Goal: Transaction & Acquisition: Purchase product/service

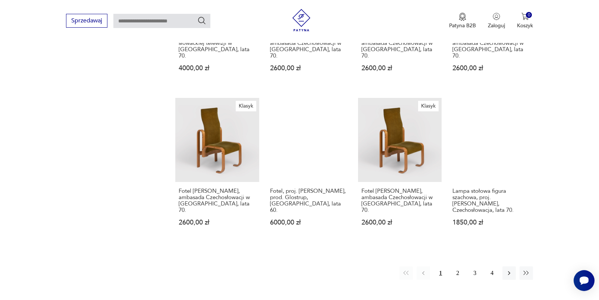
scroll to position [658, 0]
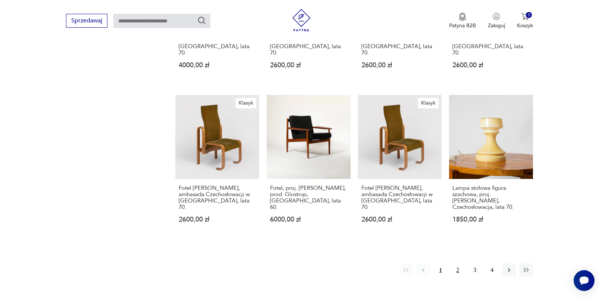
click at [457, 263] on button "2" at bounding box center [457, 269] width 13 height 13
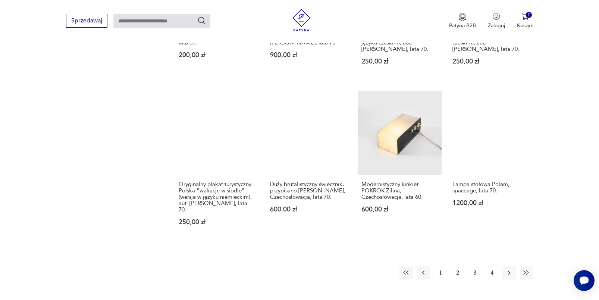
scroll to position [678, 0]
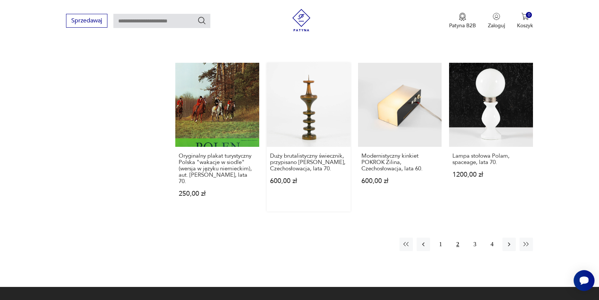
click at [313, 121] on link "Duży brutalistyczny świecznik, przypisano [PERSON_NAME], Czechosłowacja, lata 7…" at bounding box center [309, 137] width 84 height 148
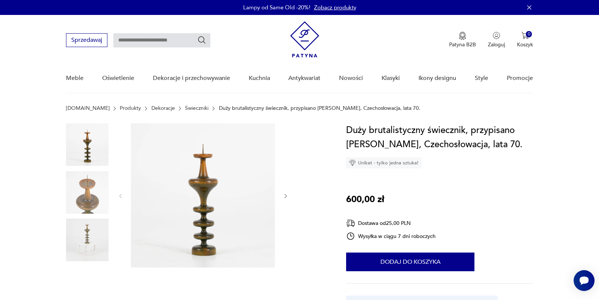
click at [91, 194] on img at bounding box center [87, 192] width 43 height 43
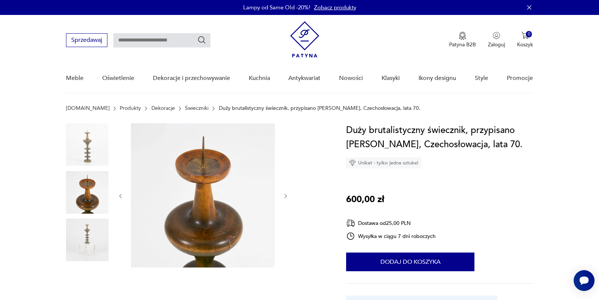
click at [88, 238] on img at bounding box center [87, 239] width 43 height 43
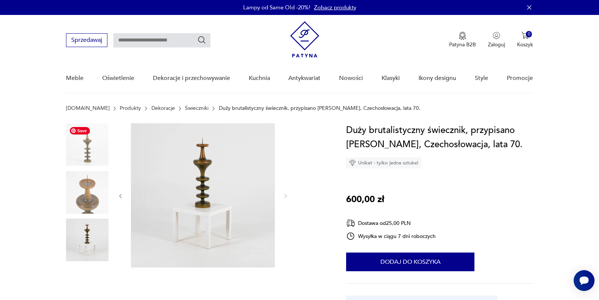
click at [93, 146] on img at bounding box center [87, 144] width 43 height 43
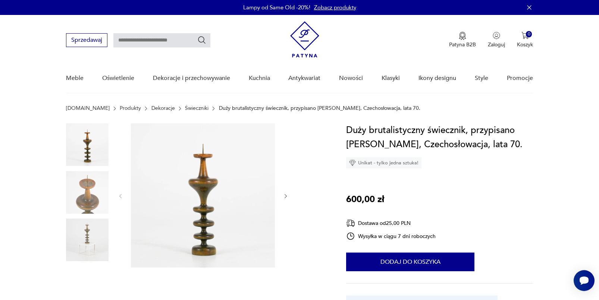
click at [311, 230] on div at bounding box center [197, 216] width 263 height 187
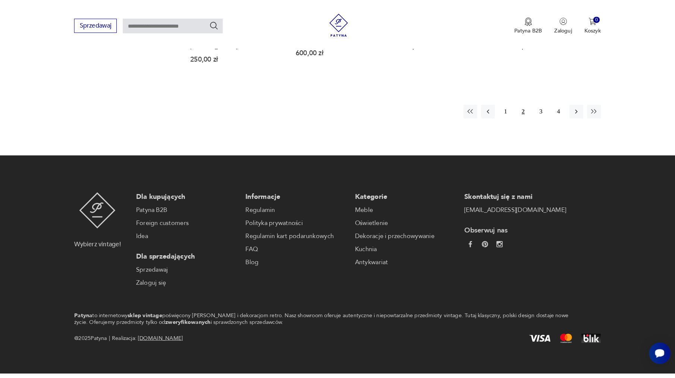
scroll to position [774, 0]
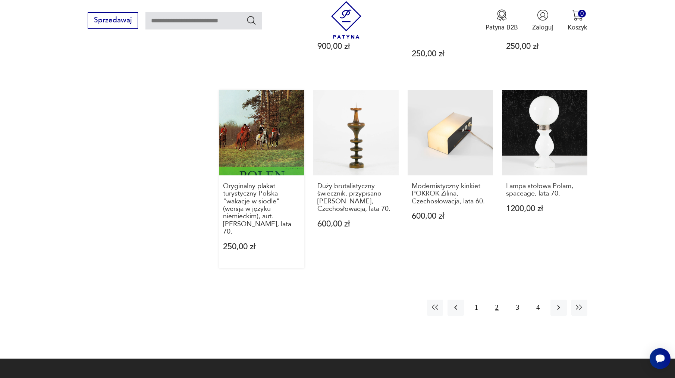
click at [279, 133] on link "Oryginalny plakat turystyczny Polska "wakacje w siodle" (wersja w języku niemie…" at bounding box center [261, 179] width 85 height 178
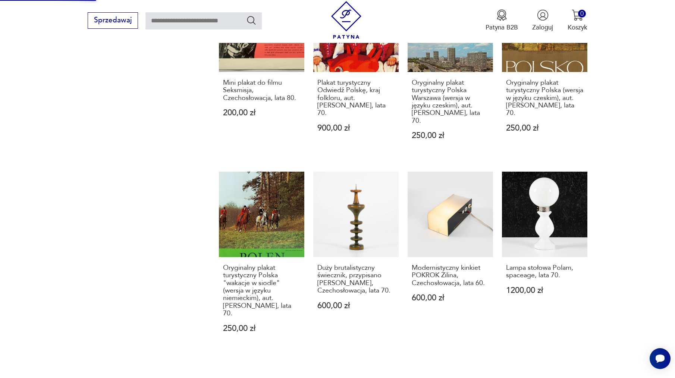
scroll to position [765, 0]
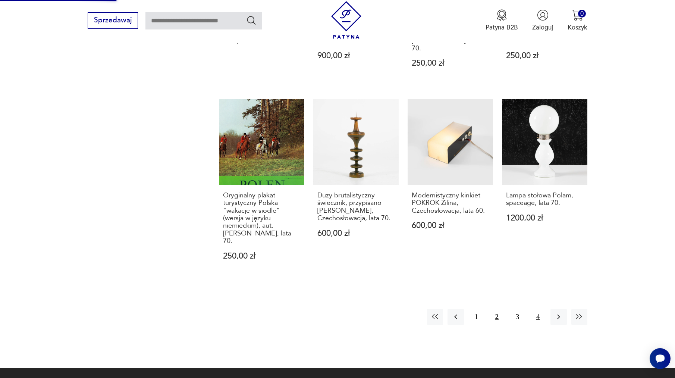
click at [537, 299] on button "4" at bounding box center [538, 317] width 16 height 16
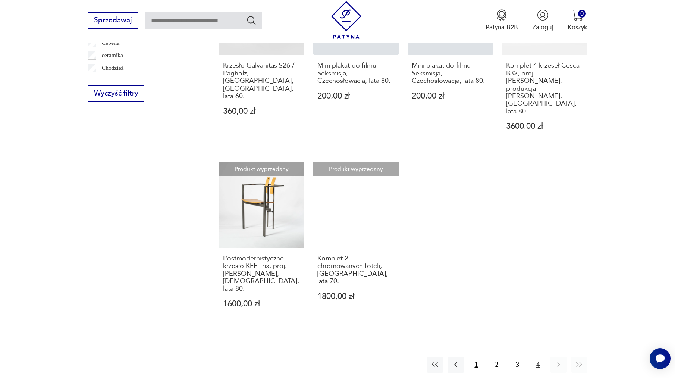
scroll to position [584, 0]
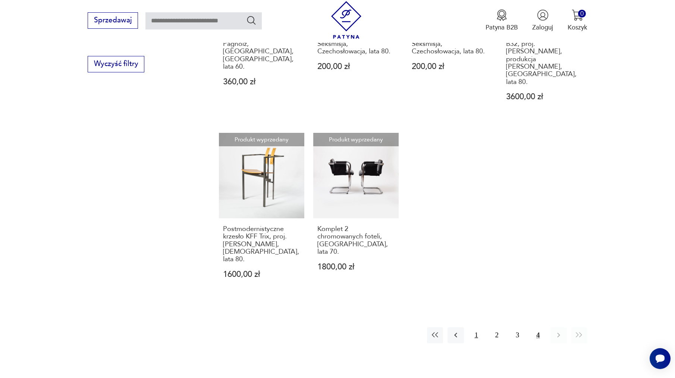
click at [480, 299] on button "1" at bounding box center [477, 335] width 16 height 16
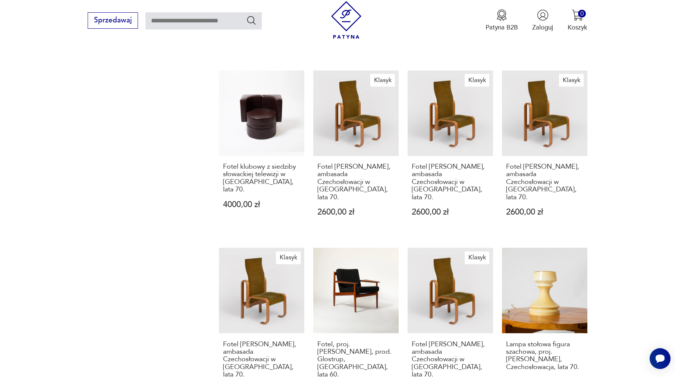
scroll to position [630, 0]
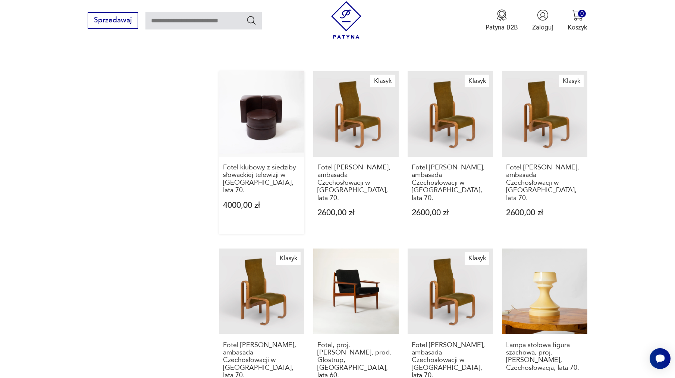
click at [269, 103] on link "Fotel klubowy z siedziby słowackiej telewizji w [GEOGRAPHIC_DATA], lata 70. 400…" at bounding box center [261, 152] width 85 height 163
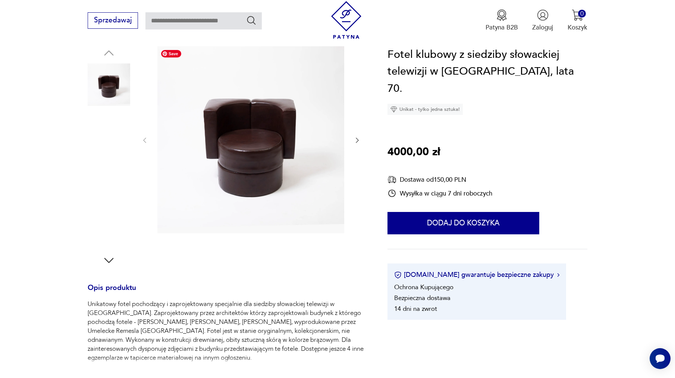
scroll to position [90, 0]
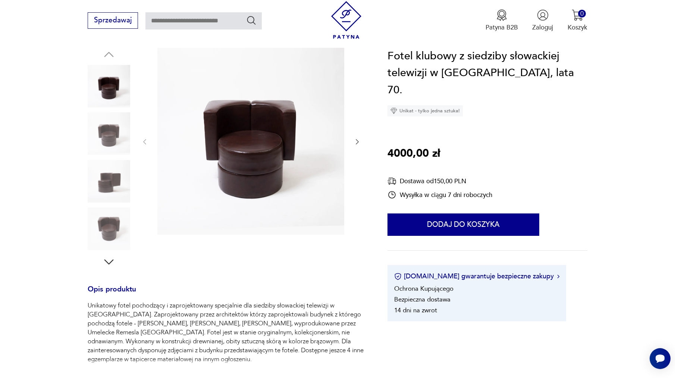
click at [359, 142] on icon "button" at bounding box center [357, 141] width 7 height 7
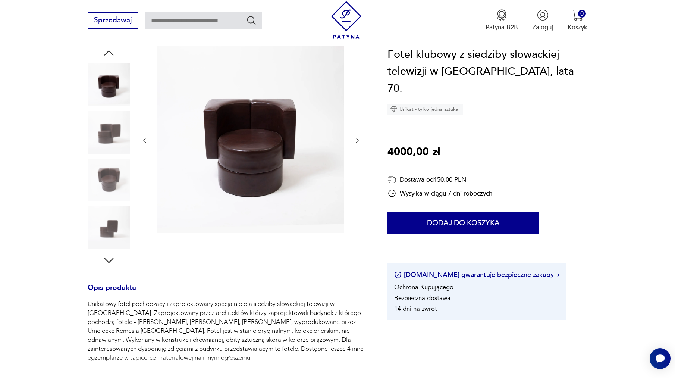
click at [359, 142] on icon "button" at bounding box center [357, 140] width 7 height 7
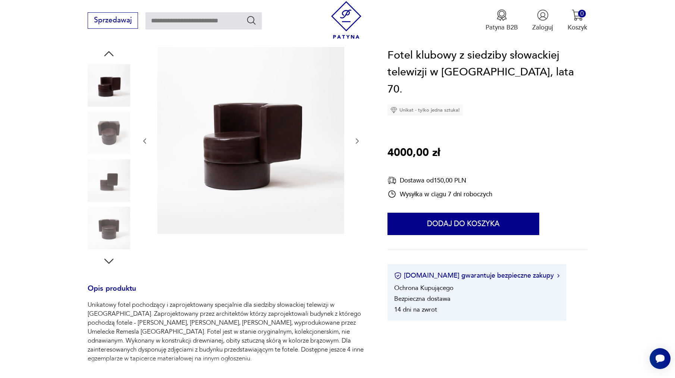
click at [359, 142] on icon "button" at bounding box center [357, 140] width 7 height 7
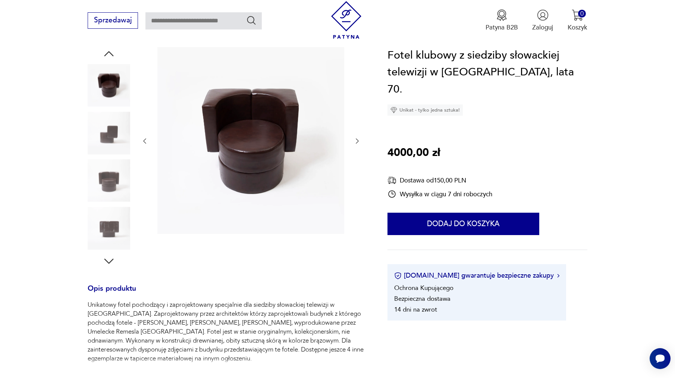
click at [359, 142] on icon "button" at bounding box center [357, 140] width 7 height 7
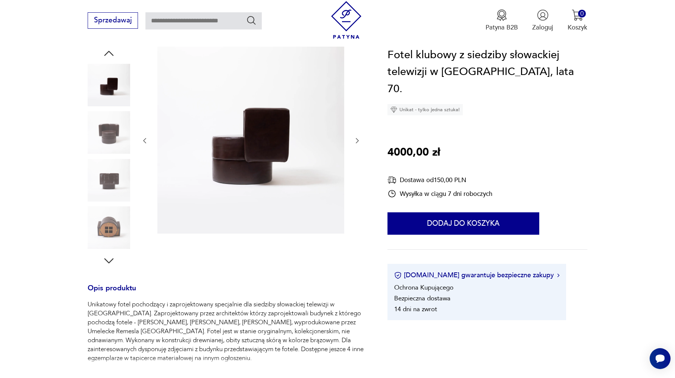
click at [359, 142] on icon "button" at bounding box center [357, 140] width 7 height 7
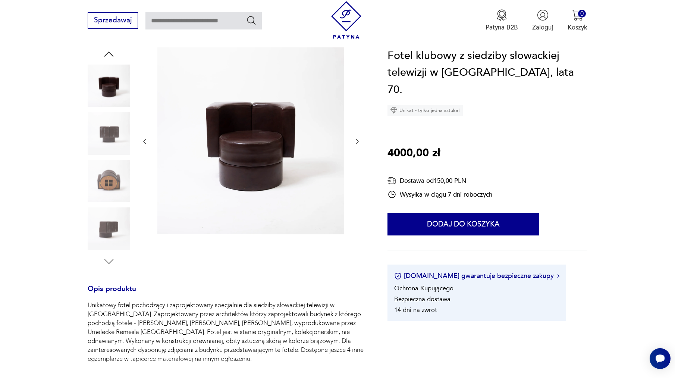
scroll to position [89, 0]
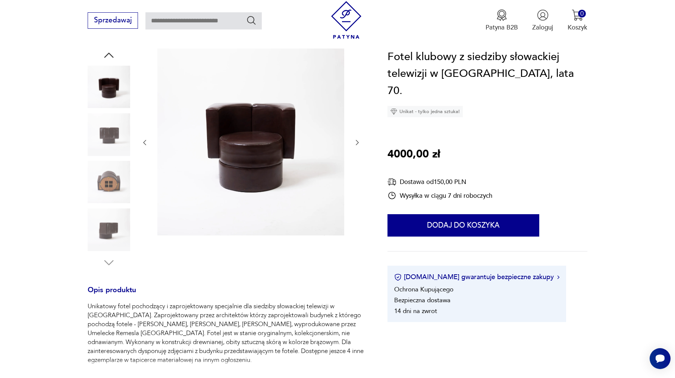
click at [359, 142] on icon "button" at bounding box center [357, 142] width 7 height 7
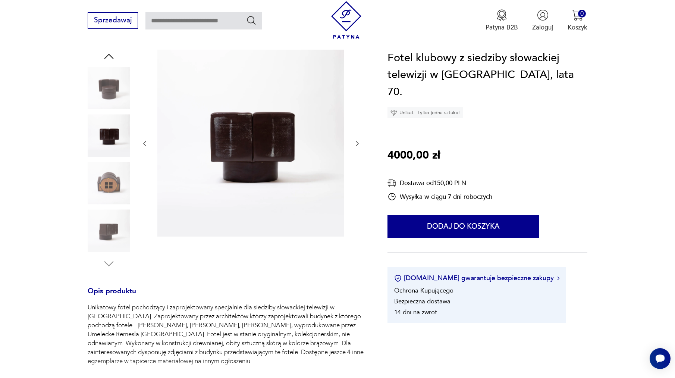
click at [359, 142] on icon "button" at bounding box center [357, 143] width 7 height 7
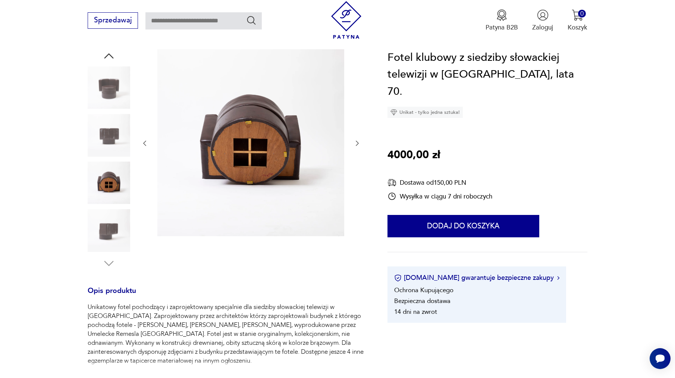
click at [359, 142] on icon "button" at bounding box center [357, 143] width 7 height 7
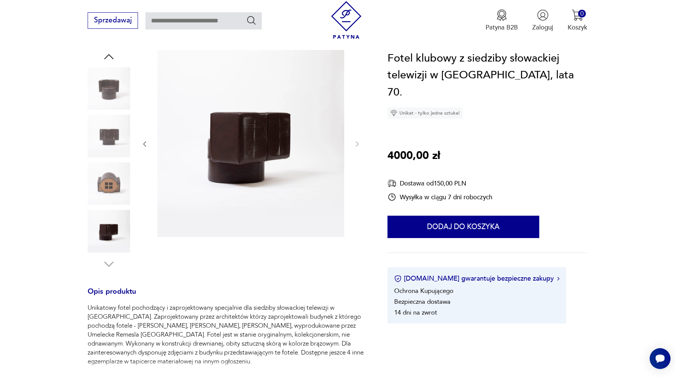
scroll to position [88, 0]
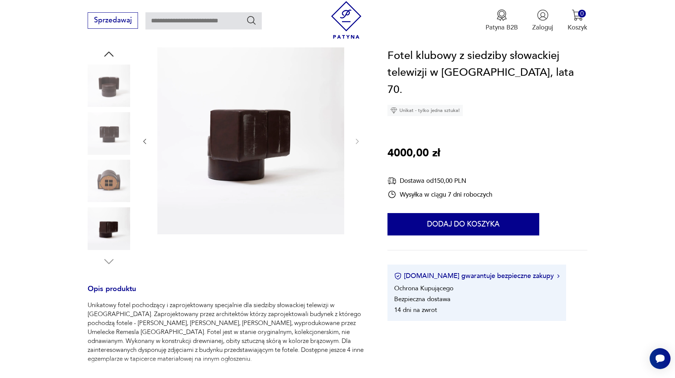
click at [144, 142] on icon "button" at bounding box center [144, 141] width 7 height 7
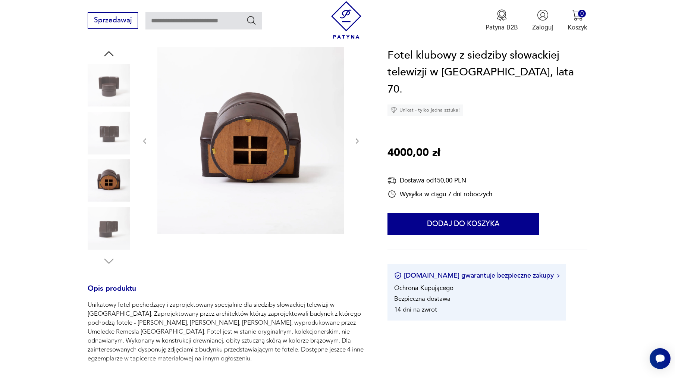
click at [144, 142] on icon "button" at bounding box center [144, 140] width 7 height 7
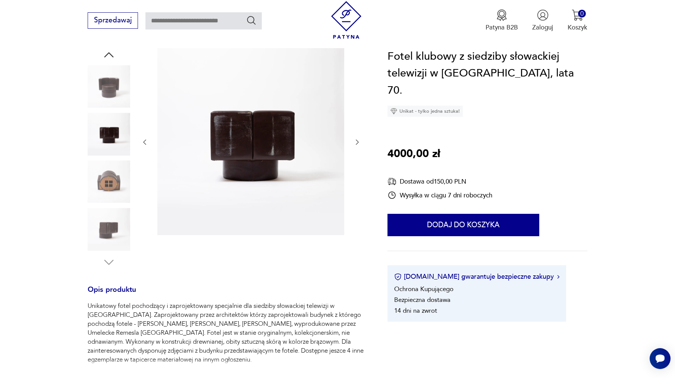
click at [144, 142] on icon "button" at bounding box center [144, 141] width 7 height 7
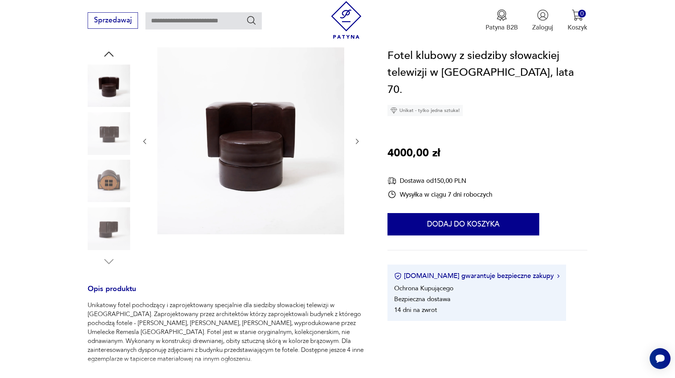
scroll to position [93, 0]
